Goal: Find contact information: Find contact information

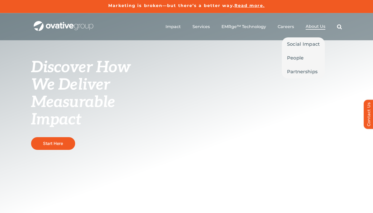
click at [312, 30] on li "About Us Social Impact People Partnerships" at bounding box center [316, 27] width 20 height 6
click at [301, 56] on span "People" at bounding box center [295, 57] width 17 height 7
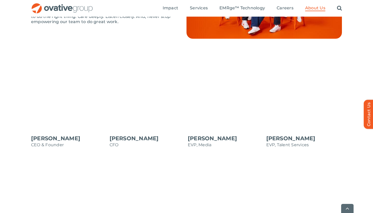
scroll to position [416, 0]
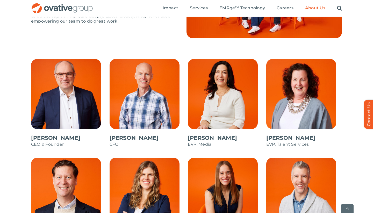
click at [56, 136] on span at bounding box center [69, 105] width 76 height 93
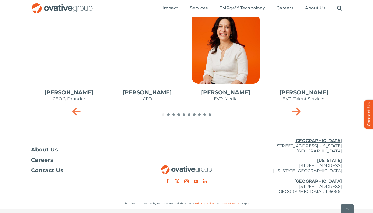
scroll to position [265, 0]
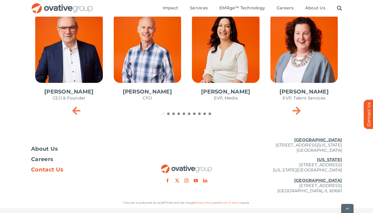
click at [47, 172] on span "Contact Us" at bounding box center [47, 169] width 32 height 5
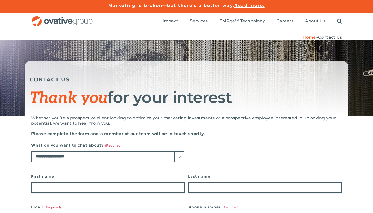
click at [329, 37] on span "Contact Us" at bounding box center [330, 37] width 24 height 5
